Goal: Information Seeking & Learning: Learn about a topic

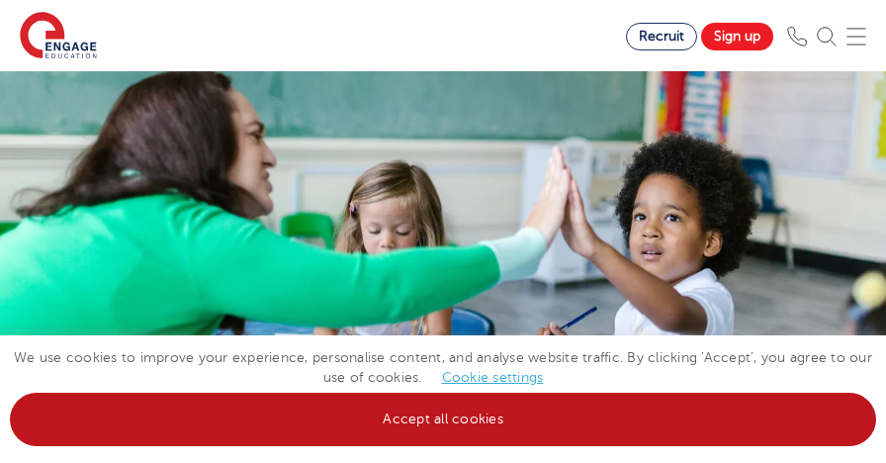
scroll to position [494, 0]
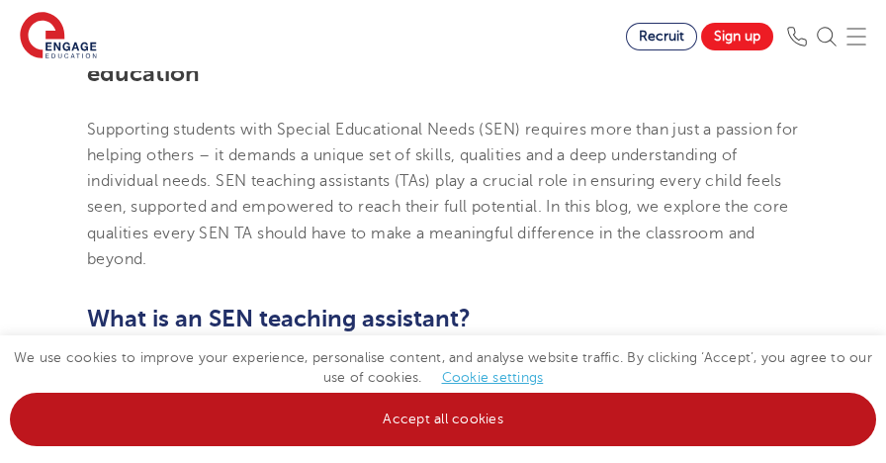
click at [371, 427] on link "Accept all cookies" at bounding box center [443, 418] width 866 height 53
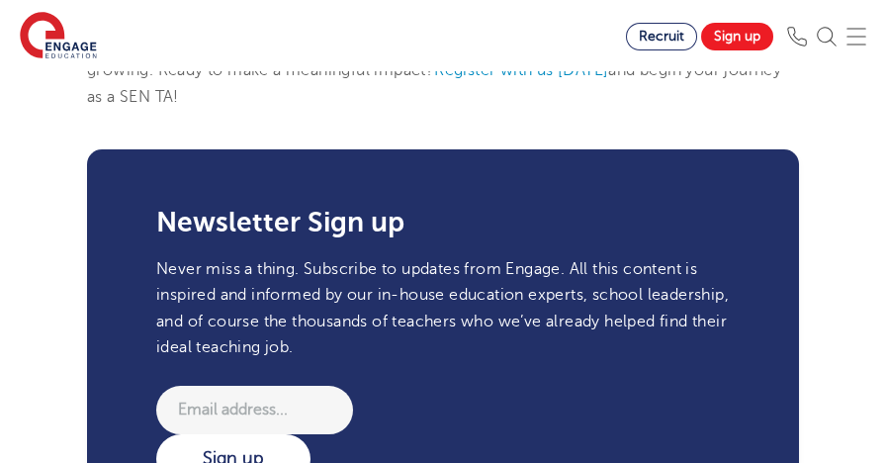
scroll to position [2768, 0]
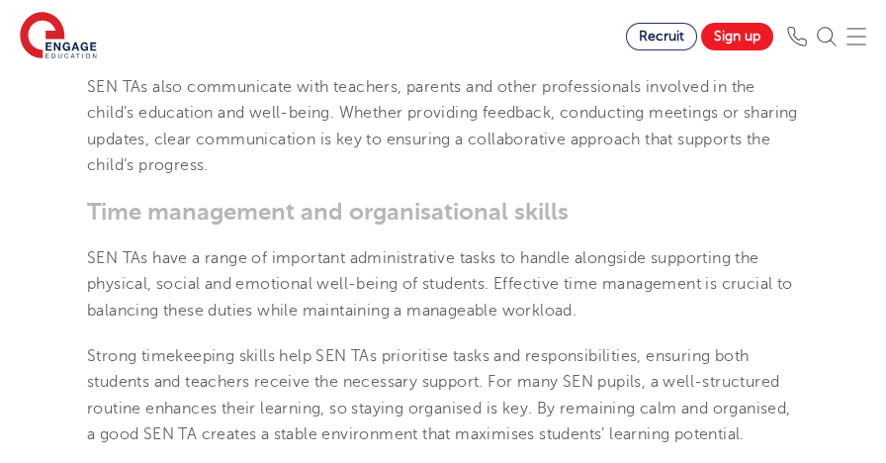
scroll to position [2373, 0]
